Goal: Task Accomplishment & Management: Manage account settings

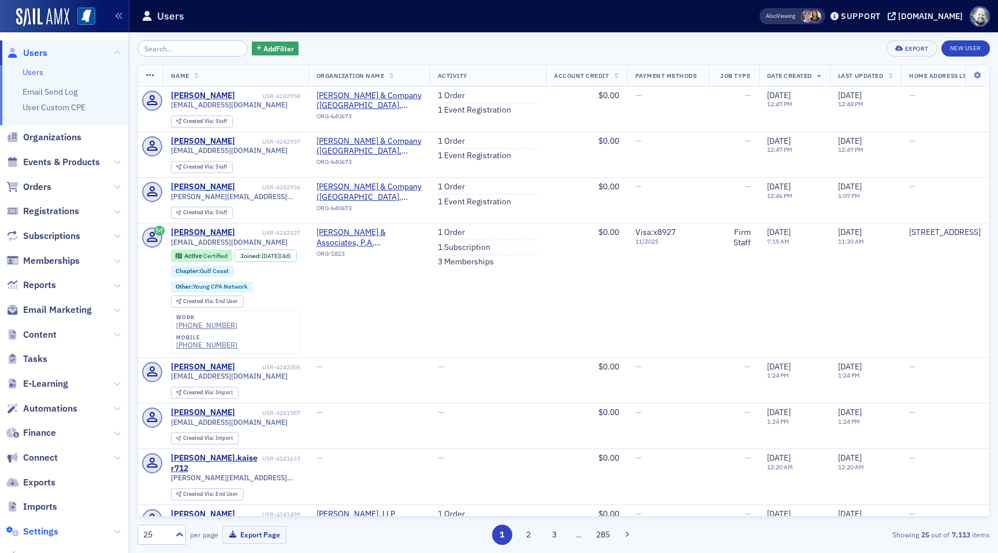
click at [40, 529] on span "Settings" at bounding box center [40, 531] width 35 height 13
select select "US"
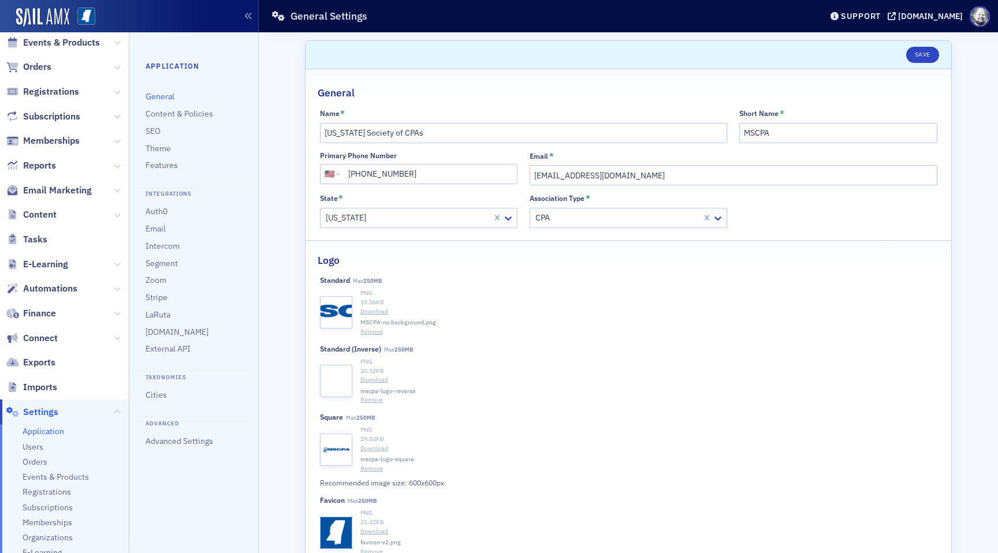
scroll to position [70, 0]
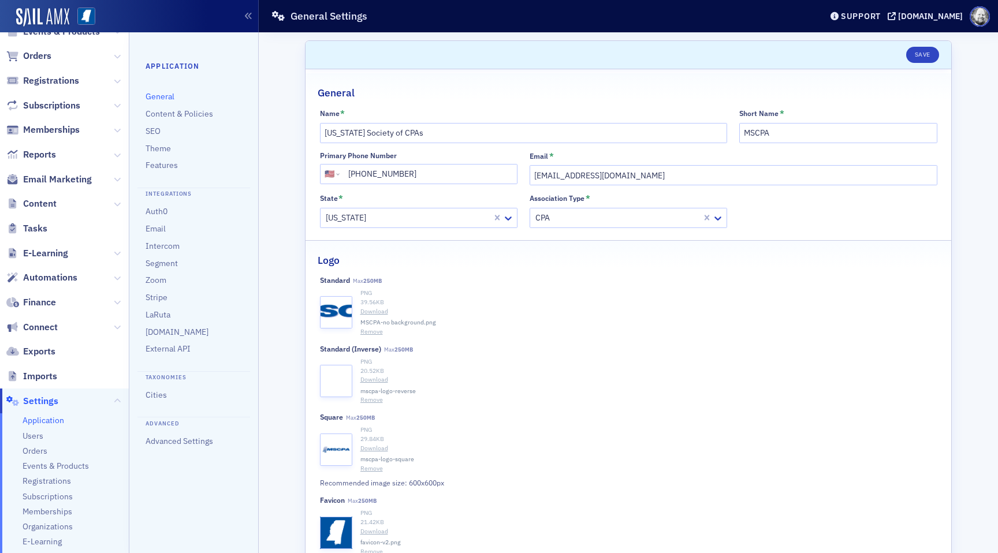
click at [62, 459] on ul "Application Users Orders Events & Products Registrations Subscriptions Membersh…" at bounding box center [64, 501] width 129 height 177
click at [62, 467] on span "Events & Products" at bounding box center [56, 466] width 66 height 11
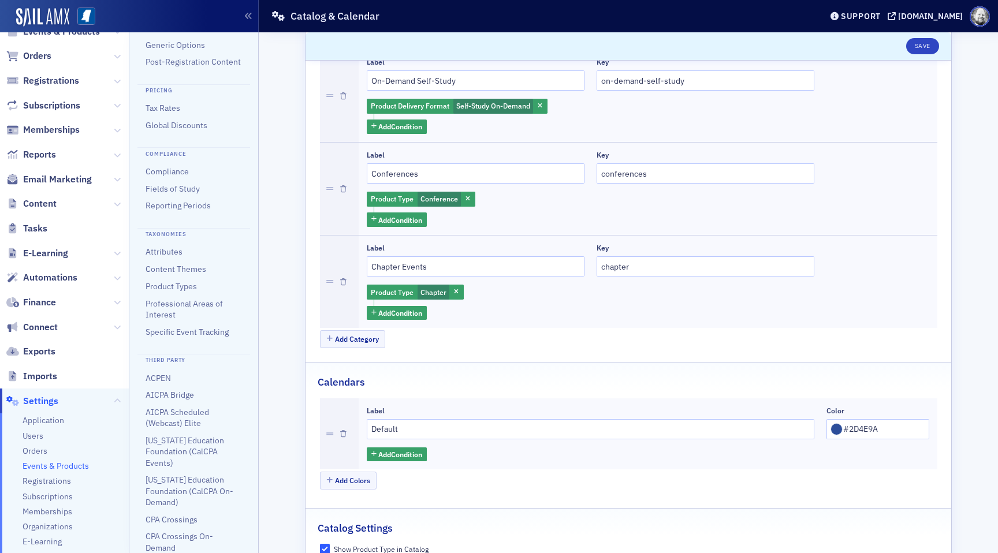
scroll to position [298, 0]
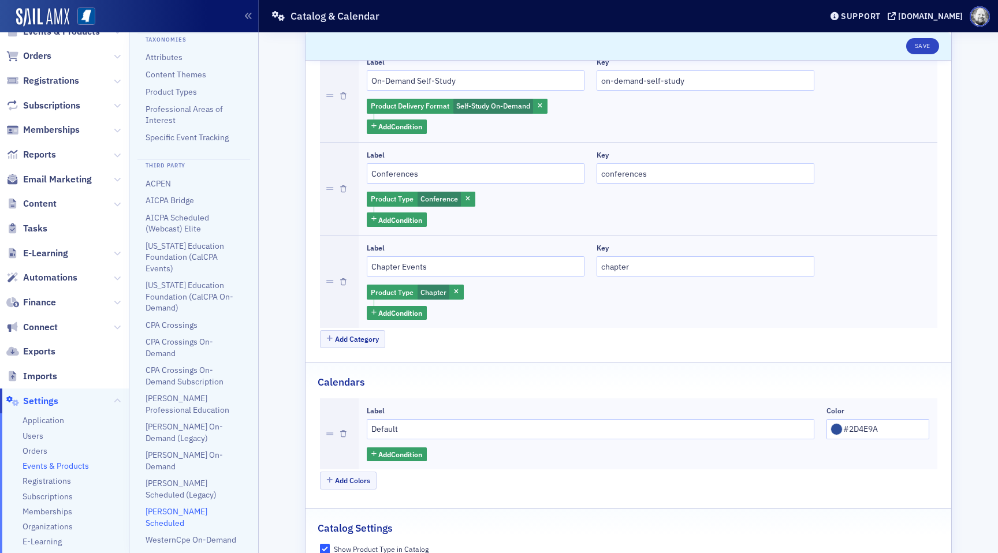
click at [176, 506] on link "[PERSON_NAME] Scheduled" at bounding box center [177, 516] width 62 height 21
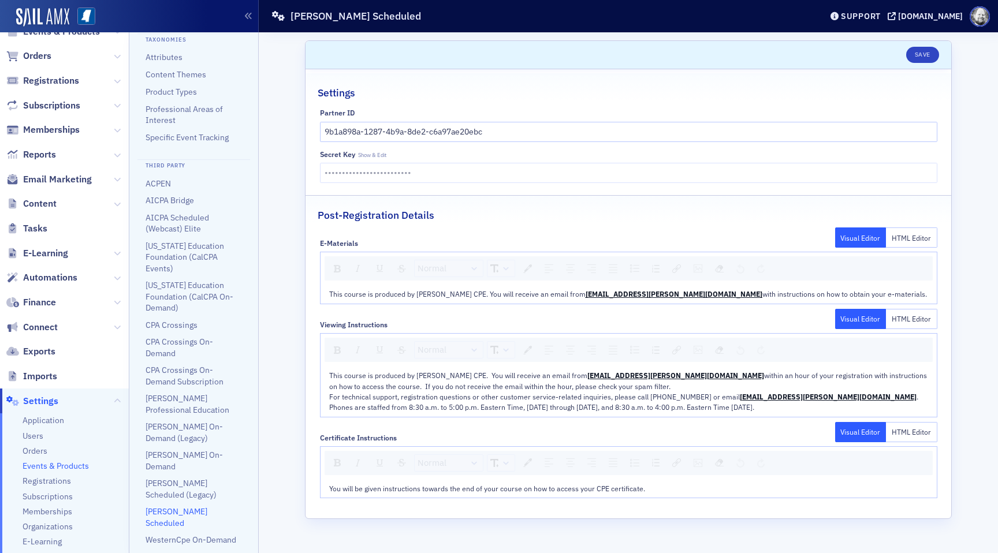
click at [279, 270] on div "Scroll to Save Settings Partner ID 9b1a898a-1287-4b9a-8de2-c6a97ae20ebc secret …" at bounding box center [628, 292] width 723 height 521
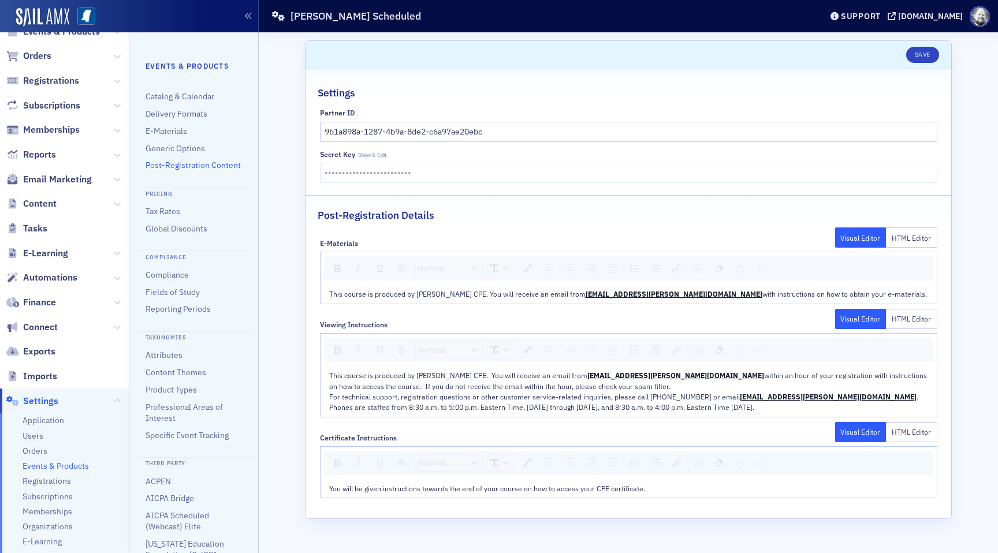
click at [207, 162] on link "Post-Registration Content" at bounding box center [193, 165] width 95 height 10
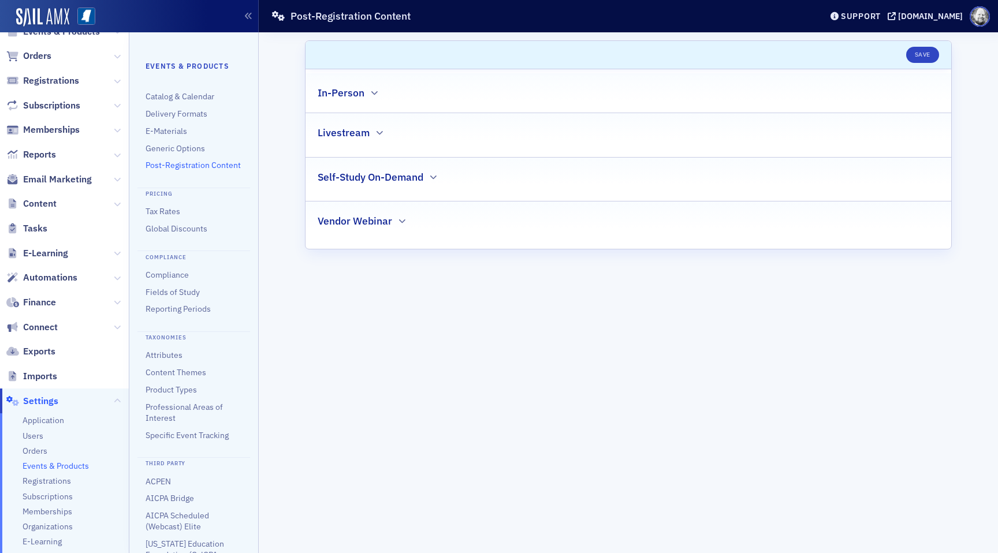
click at [372, 163] on div "Self-Study On-Demand" at bounding box center [628, 171] width 621 height 27
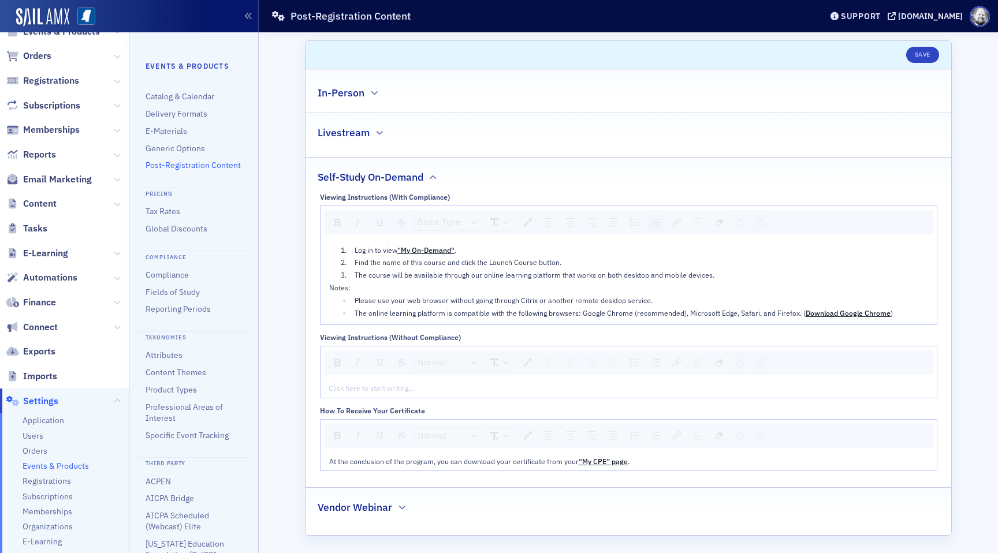
scroll to position [3, 0]
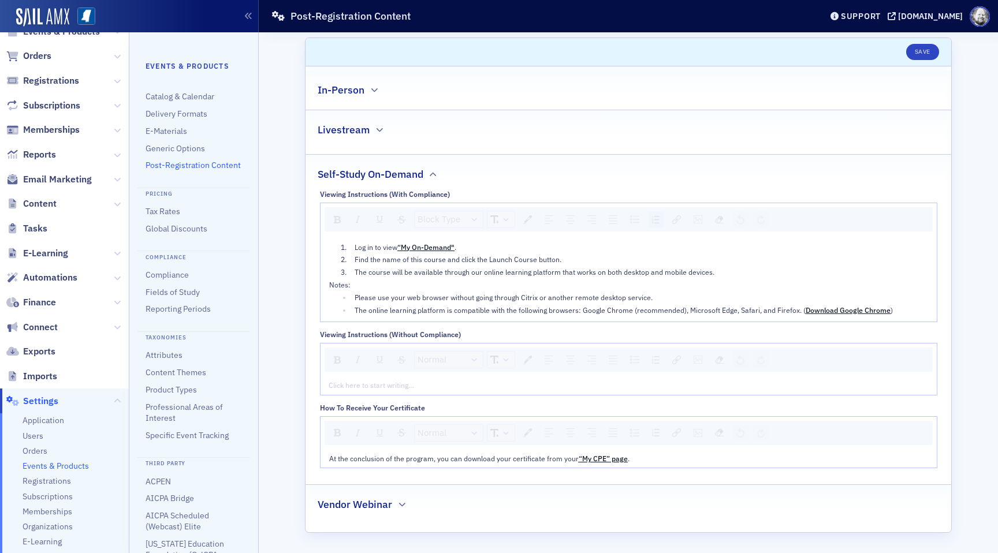
click at [363, 505] on h2 "Vendor Webinar" at bounding box center [355, 504] width 74 height 15
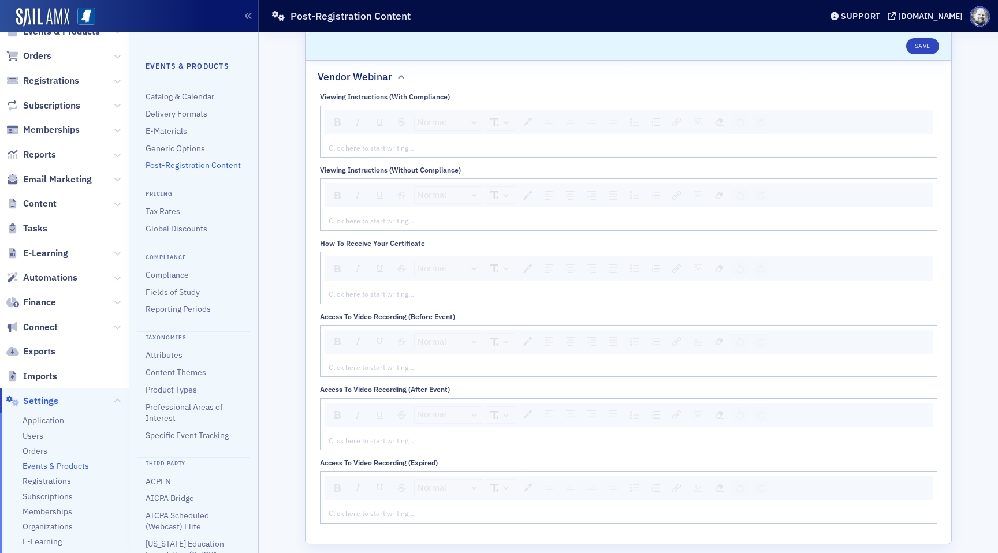
scroll to position [442, 0]
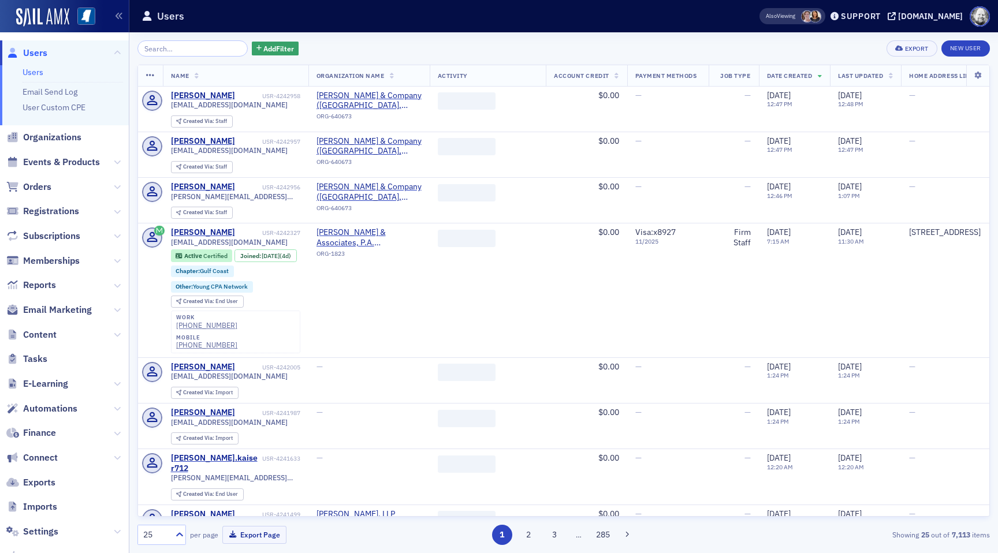
scroll to position [64, 0]
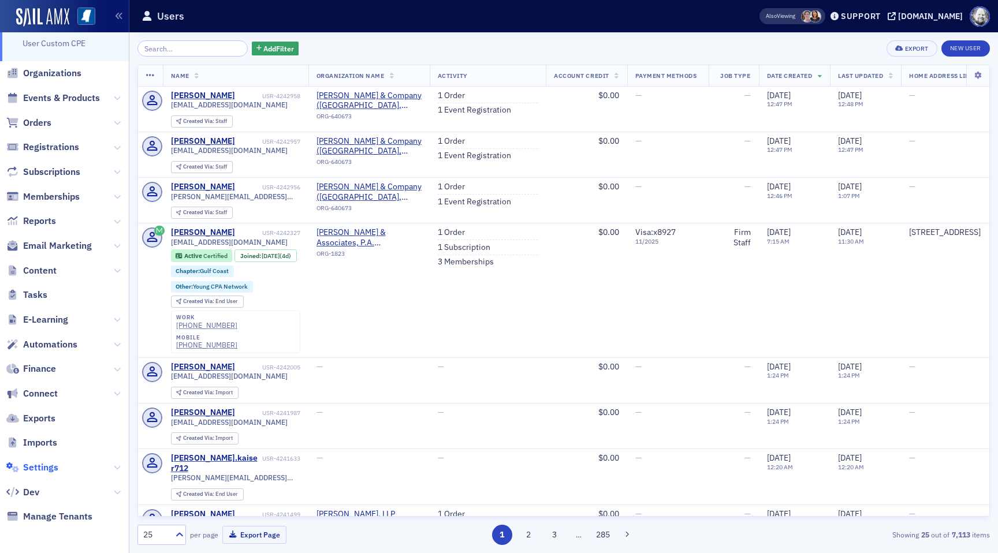
click at [42, 469] on span "Settings" at bounding box center [40, 467] width 35 height 13
select select "US"
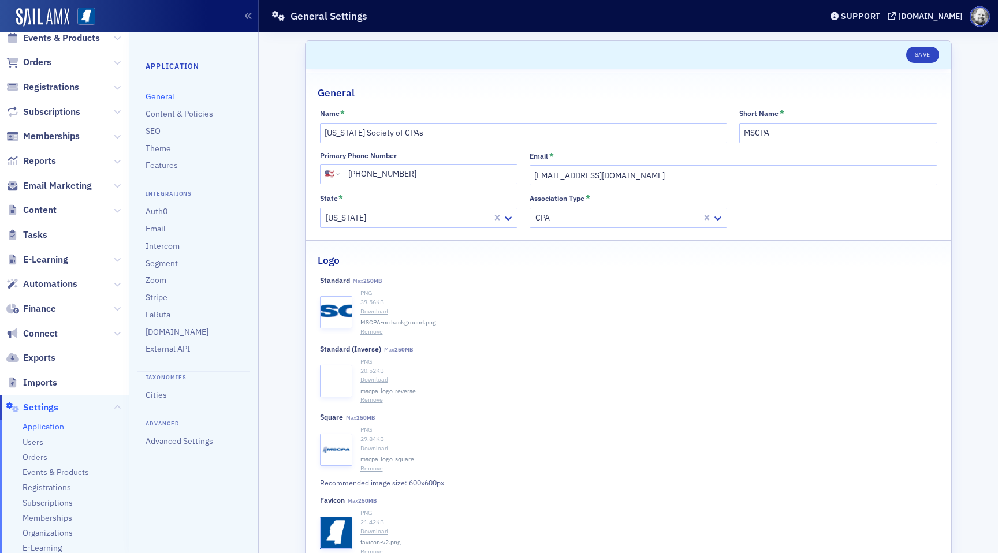
click at [42, 469] on span "Events & Products" at bounding box center [56, 472] width 66 height 11
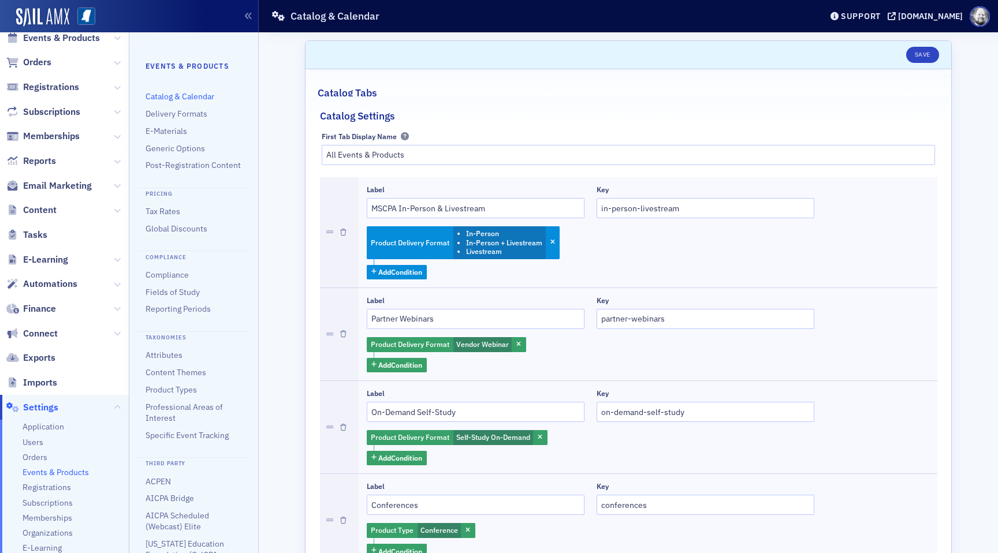
scroll to position [298, 0]
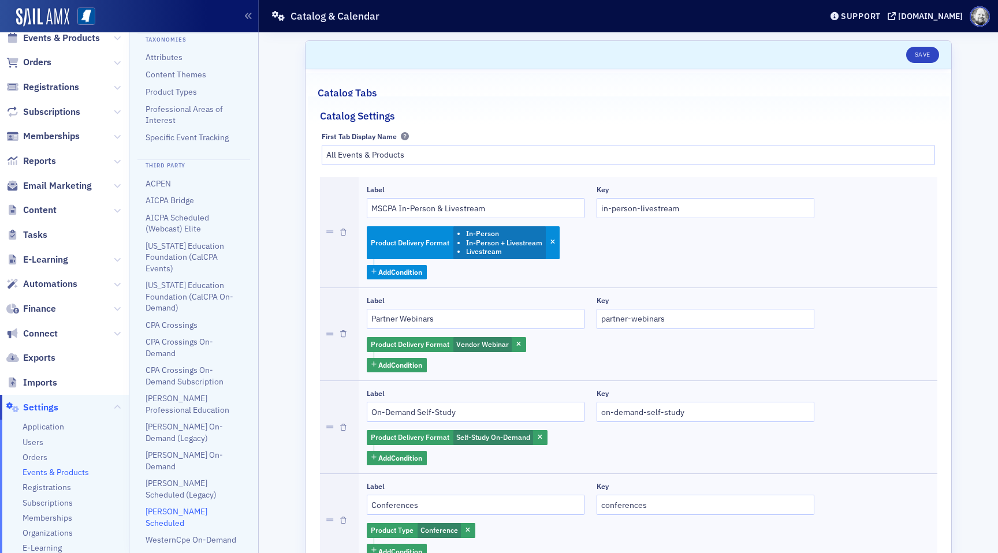
click at [162, 506] on link "[PERSON_NAME] Scheduled" at bounding box center [177, 516] width 62 height 21
